Goal: Check status

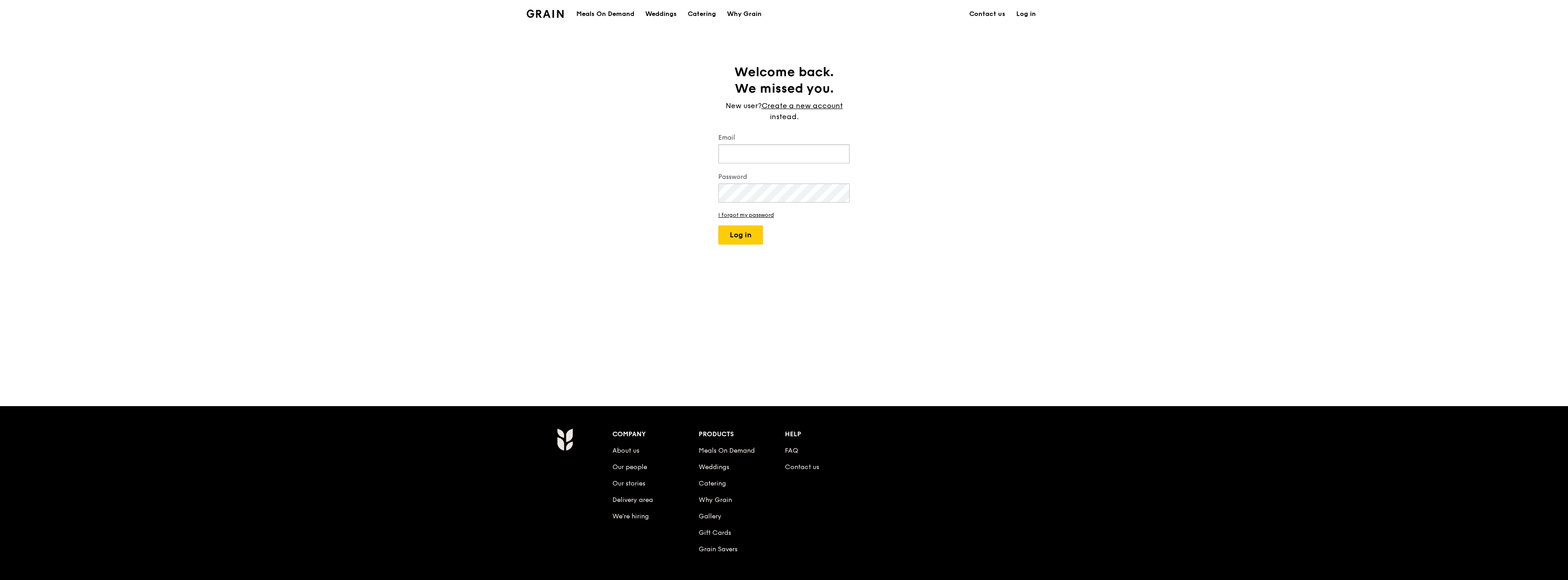
type input "[EMAIL_ADDRESS][DOMAIN_NAME]"
click at [718, 225] on button "Log in" at bounding box center [740, 234] width 45 height 19
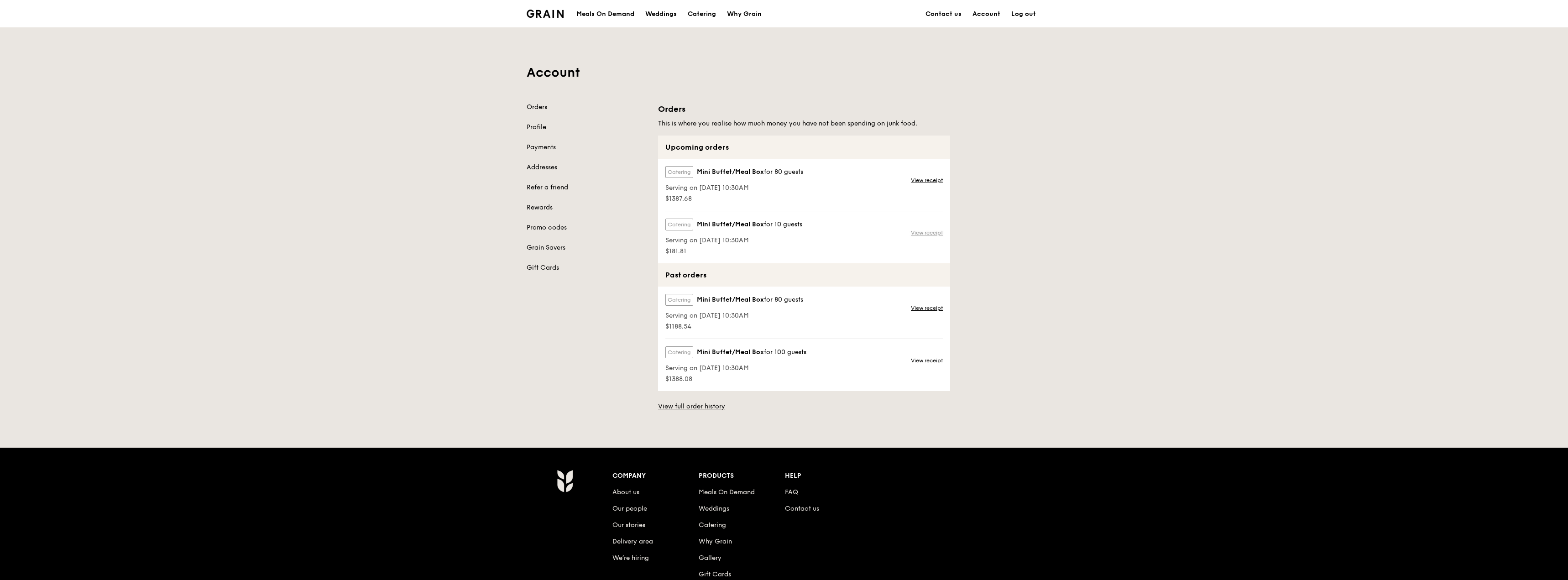
click at [916, 234] on link "View receipt" at bounding box center [927, 233] width 32 height 8
click at [922, 229] on link "View receipt" at bounding box center [927, 233] width 32 height 8
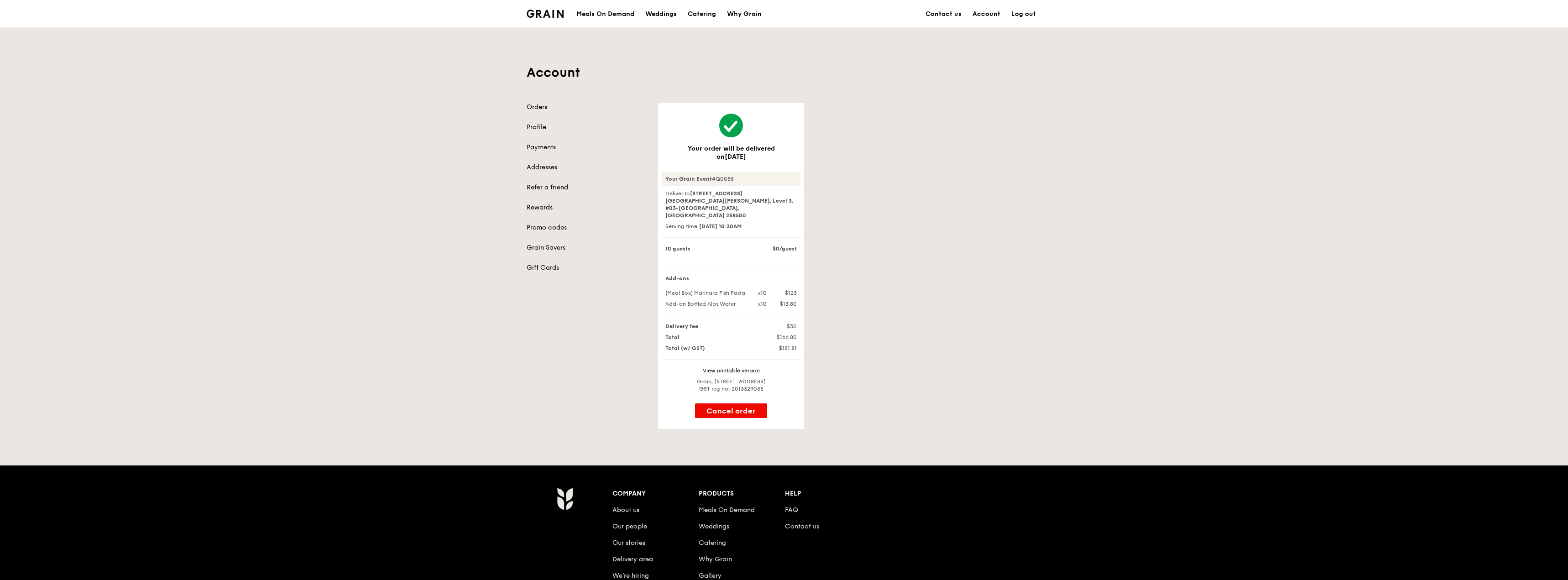
click at [726, 179] on div "Your Grain Event #Q0088" at bounding box center [731, 178] width 139 height 14
copy div "Q0088"
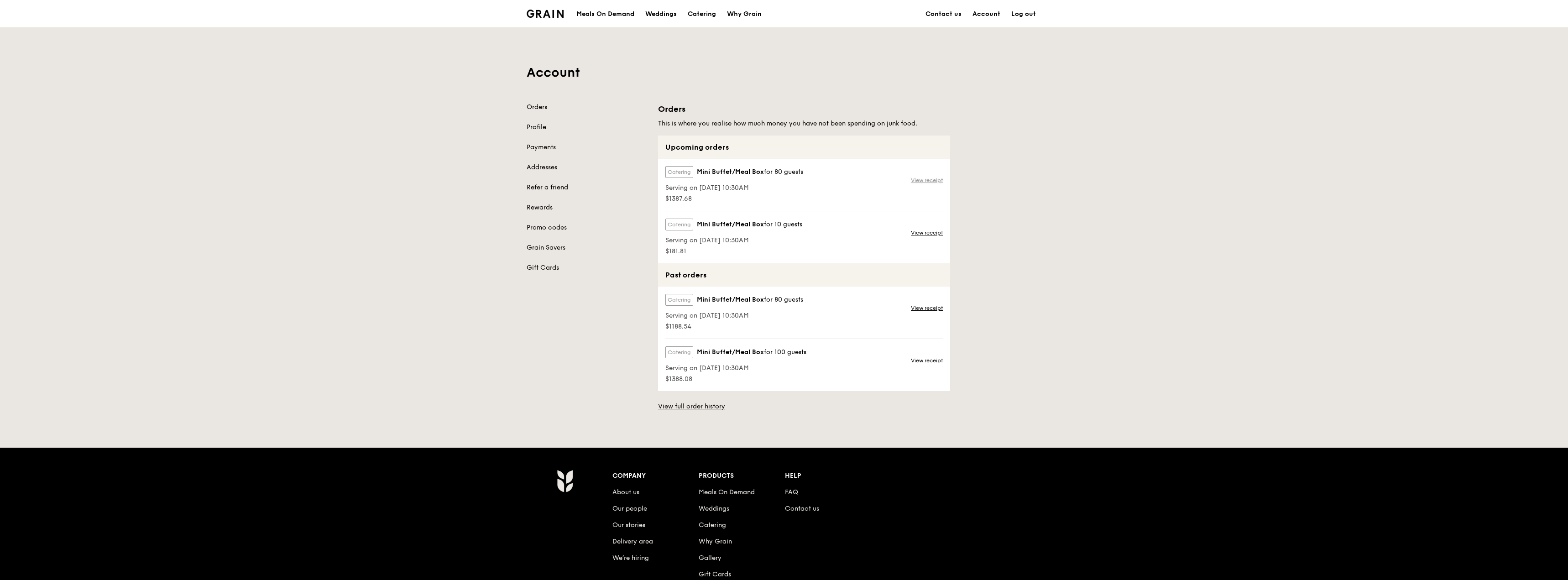
click at [920, 177] on link "View receipt" at bounding box center [927, 180] width 32 height 8
